Goal: Task Accomplishment & Management: Manage account settings

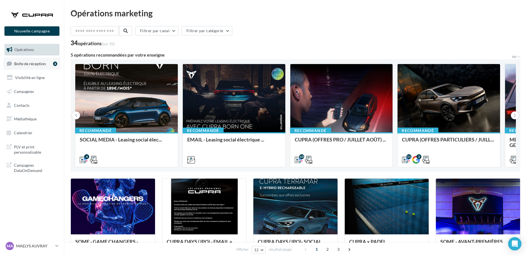
click at [34, 64] on span "Boîte de réception" at bounding box center [30, 63] width 32 height 5
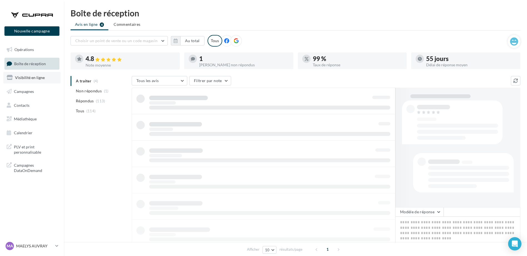
click at [42, 77] on span "Visibilité en ligne" at bounding box center [30, 77] width 30 height 5
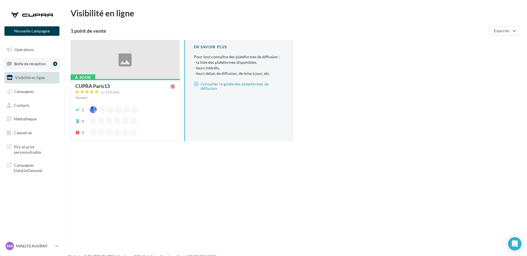
click at [42, 63] on span "Boîte de réception" at bounding box center [30, 63] width 32 height 5
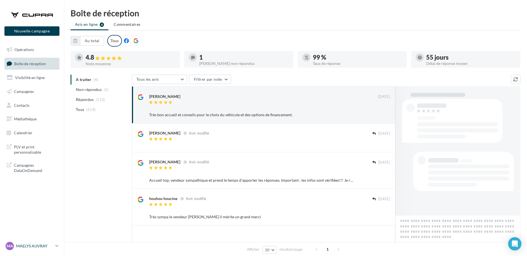
click at [33, 246] on p "MAELYS AUVRAY" at bounding box center [34, 247] width 37 height 6
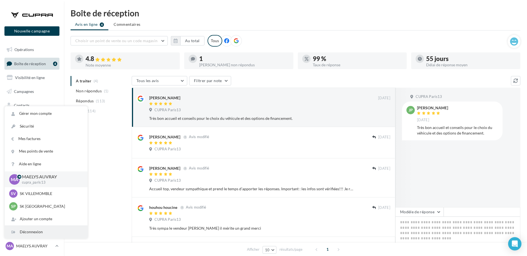
click at [43, 230] on div "Déconnexion" at bounding box center [46, 232] width 83 height 12
